Goal: Transaction & Acquisition: Purchase product/service

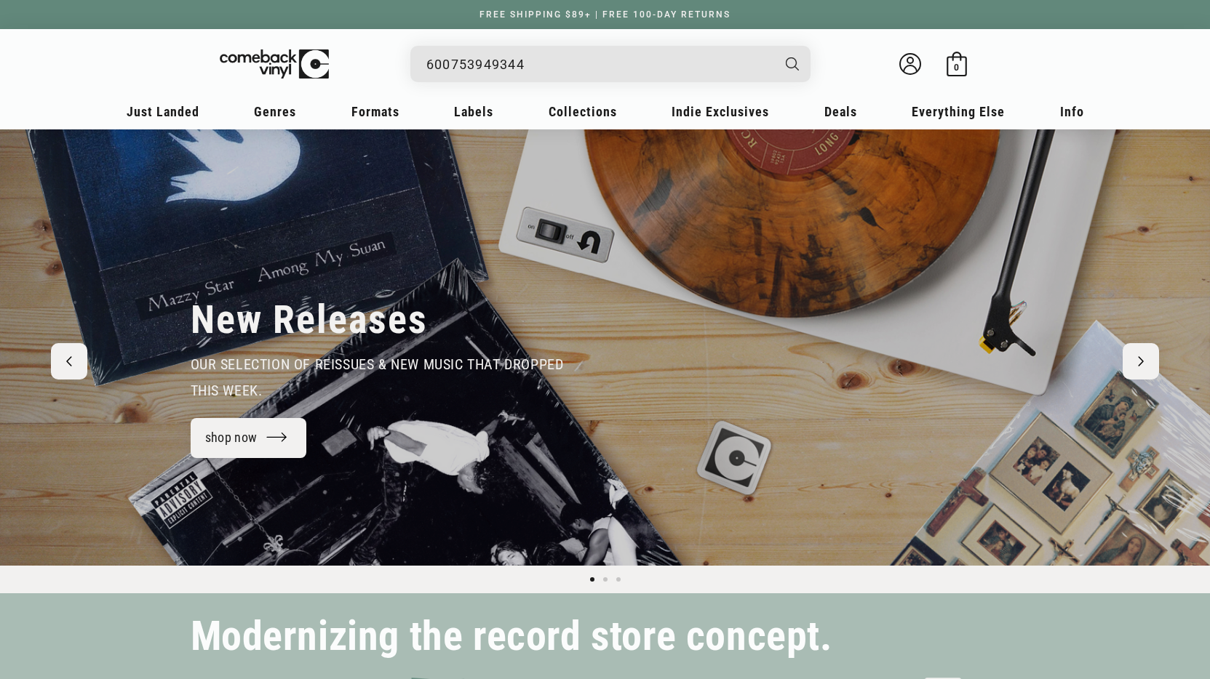
type input "600753949344"
click at [773, 46] on button "Search" at bounding box center [792, 64] width 39 height 36
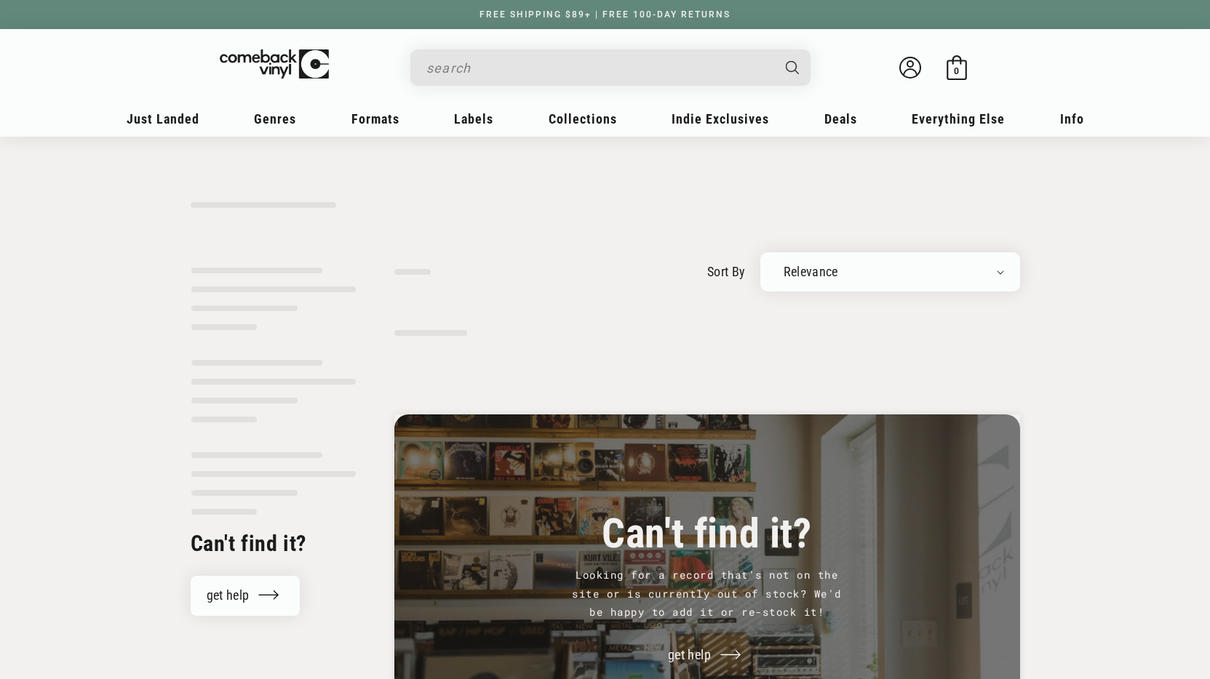
type input "600753949344"
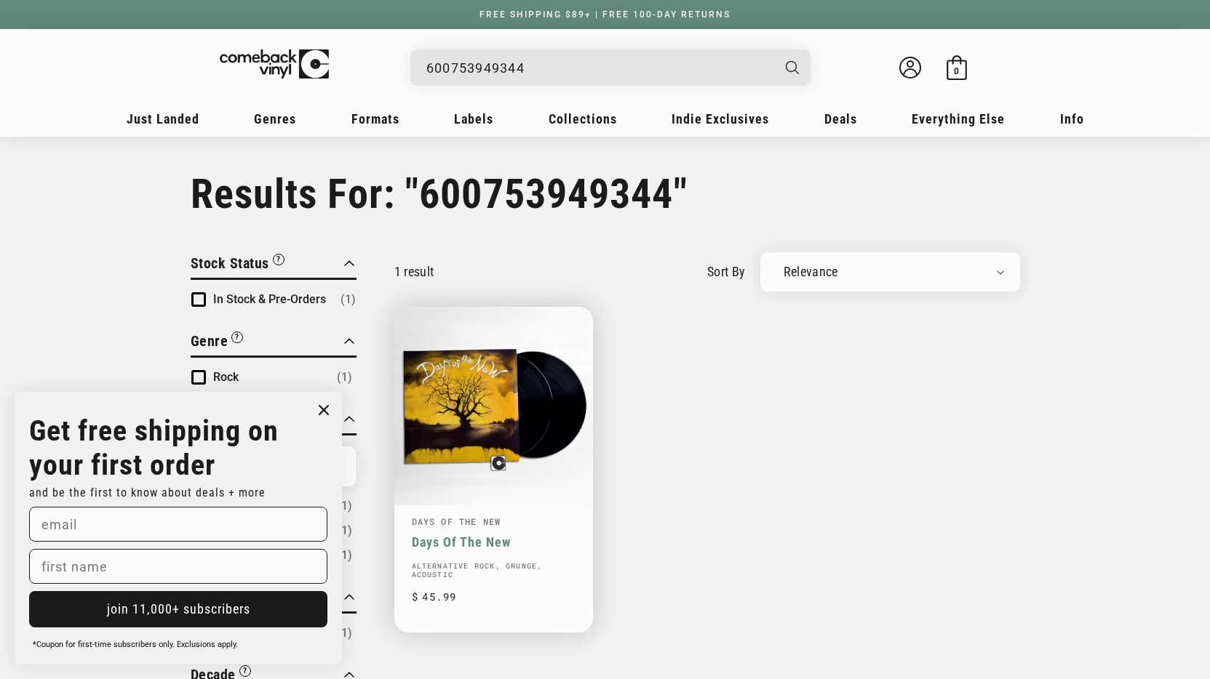
click at [514, 535] on link "Days Of The New" at bounding box center [494, 542] width 164 height 15
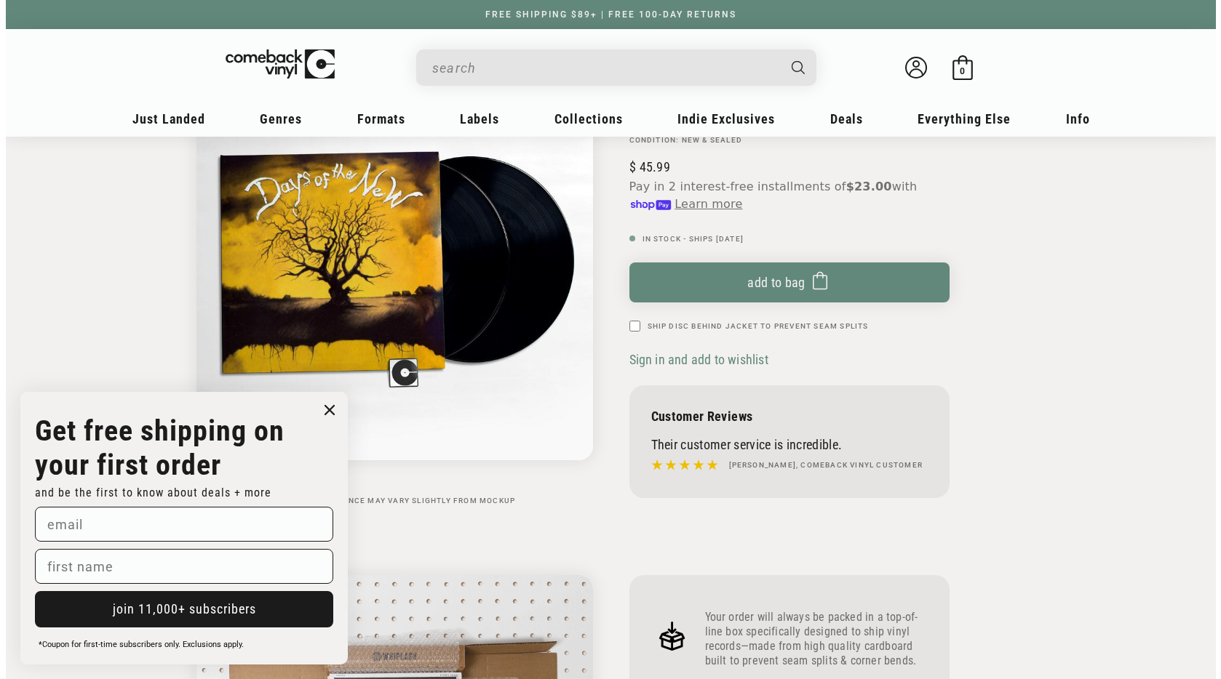
scroll to position [182, 0]
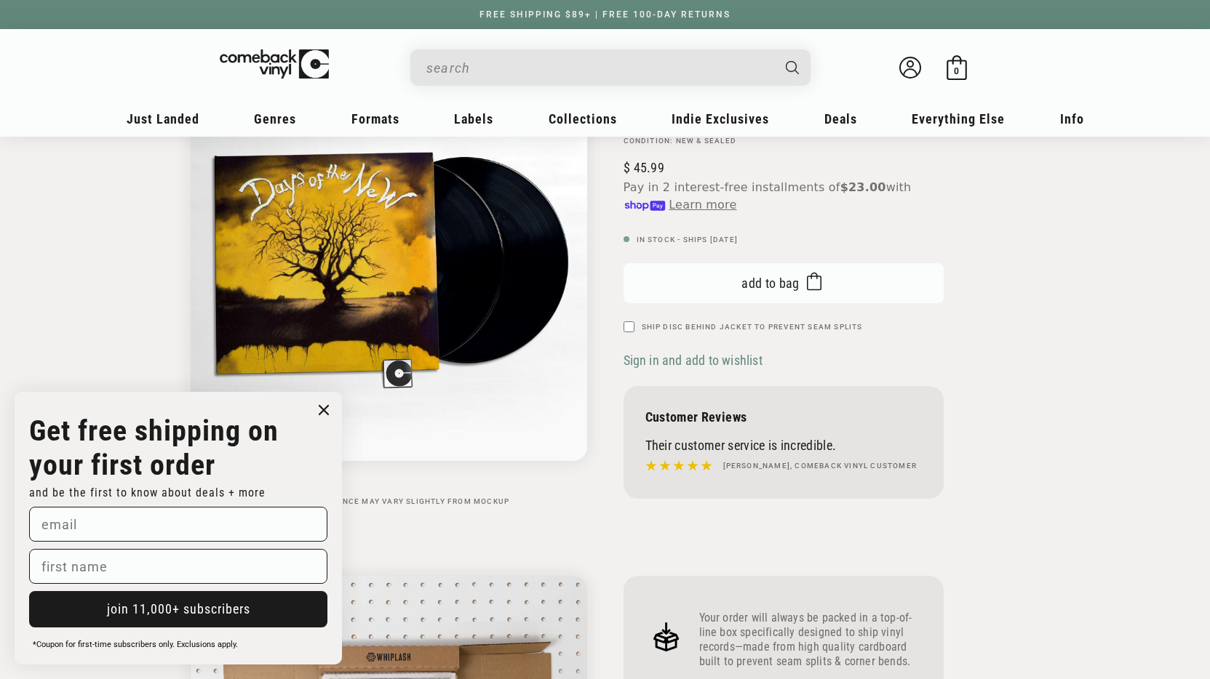
click at [762, 287] on span "Add to bag" at bounding box center [770, 283] width 58 height 15
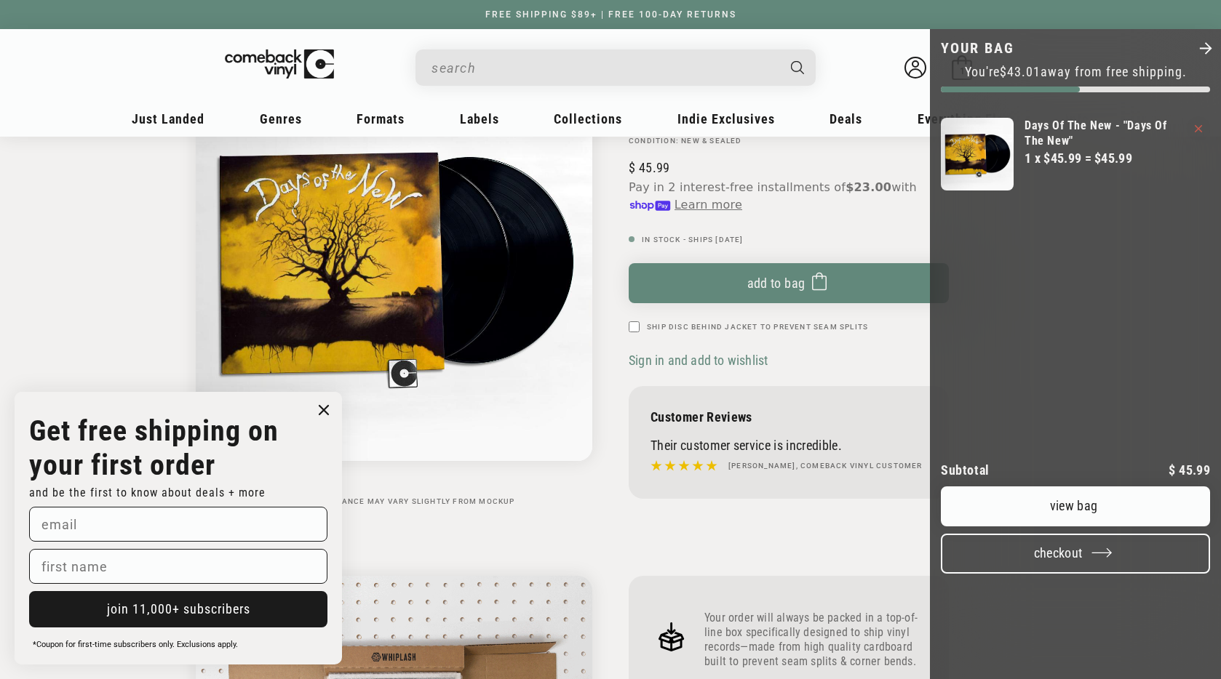
click at [1081, 574] on button "Checkout" at bounding box center [1075, 554] width 269 height 40
